Goal: Task Accomplishment & Management: Use online tool/utility

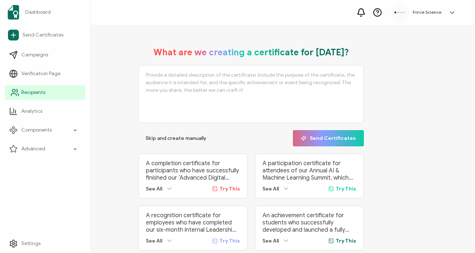
click at [32, 91] on span "Recipients" at bounding box center [33, 92] width 24 height 7
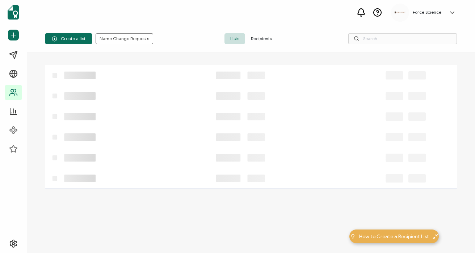
click at [267, 40] on span "Recipients" at bounding box center [261, 38] width 33 height 11
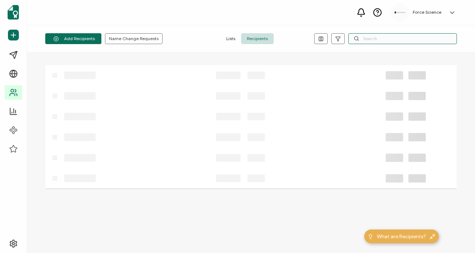
click at [402, 41] on input "text" at bounding box center [402, 38] width 109 height 11
paste input "[PERSON_NAME][EMAIL_ADDRESS][DOMAIN_NAME]"
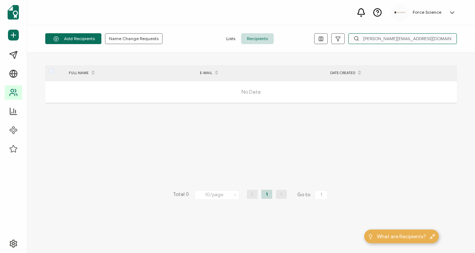
drag, startPoint x: 396, startPoint y: 39, endPoint x: 451, endPoint y: 39, distance: 55.0
click at [451, 39] on input "[PERSON_NAME][EMAIL_ADDRESS][DOMAIN_NAME]" at bounding box center [402, 38] width 109 height 11
drag, startPoint x: 380, startPoint y: 41, endPoint x: 414, endPoint y: 41, distance: 34.0
click at [414, 41] on input "jwolfensberge" at bounding box center [402, 38] width 109 height 11
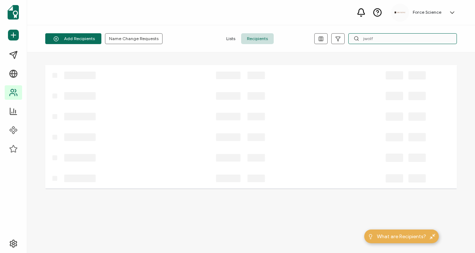
type input "jwolf"
